Goal: Find specific page/section: Find specific page/section

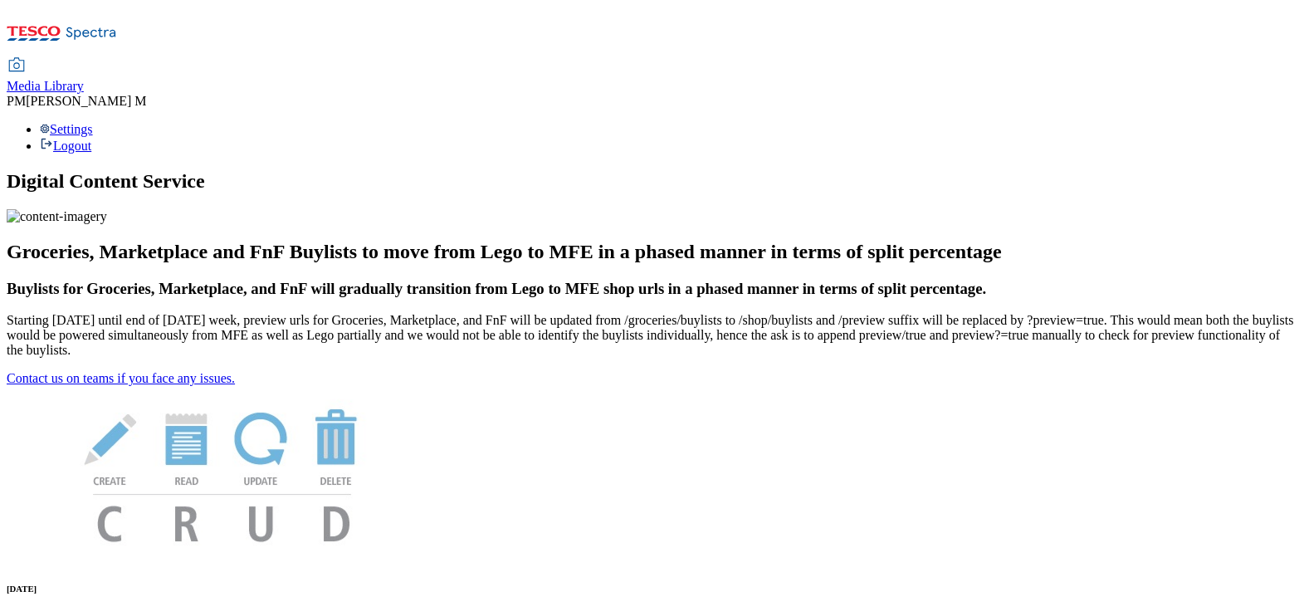
click at [84, 79] on span "Media Library" at bounding box center [45, 86] width 77 height 14
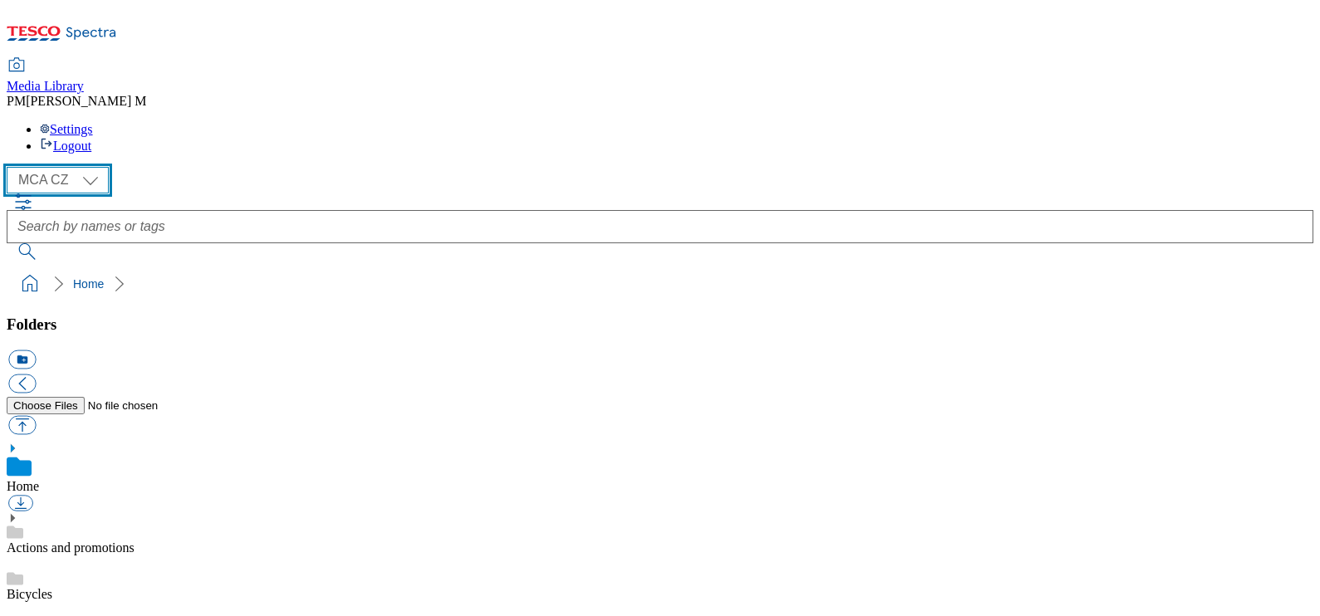
click at [71, 167] on select "MCA CZ MCA HU MCA SK" at bounding box center [58, 180] width 102 height 27
select select "flare-mca-sk"
click at [11, 167] on select "MCA CZ MCA HU MCA SK" at bounding box center [58, 180] width 102 height 27
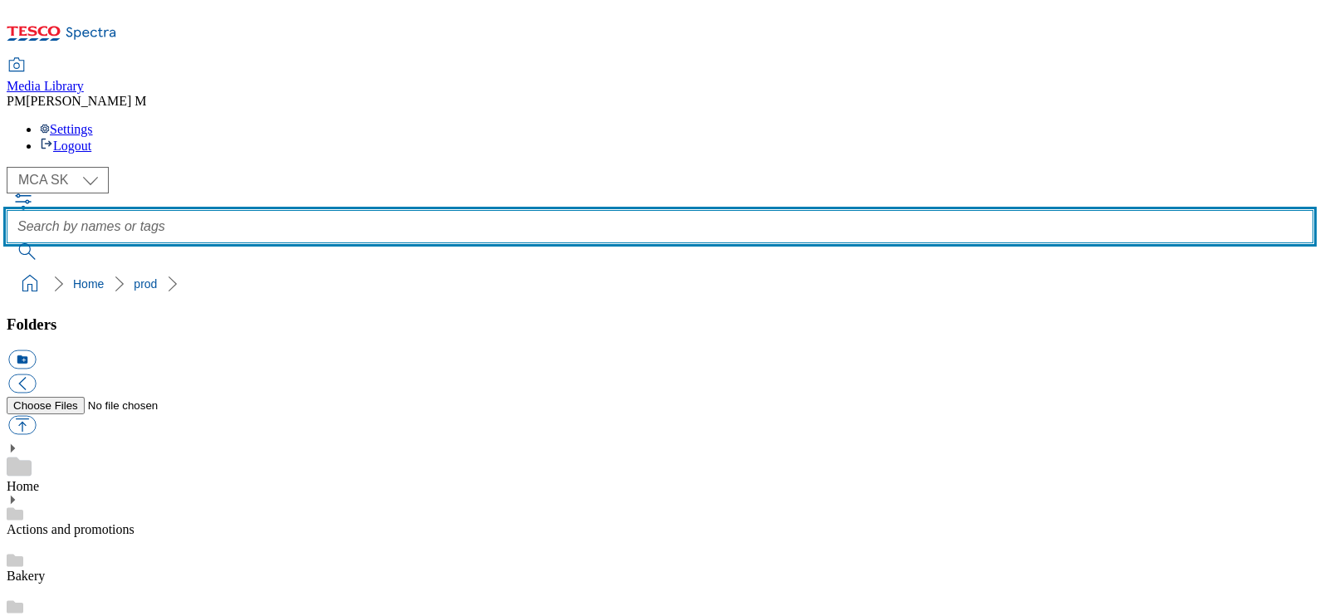
click at [621, 210] on input "text" at bounding box center [660, 226] width 1306 height 33
type input "BH9"
click at [7, 243] on button "submit" at bounding box center [28, 251] width 43 height 17
